Goal: Transaction & Acquisition: Purchase product/service

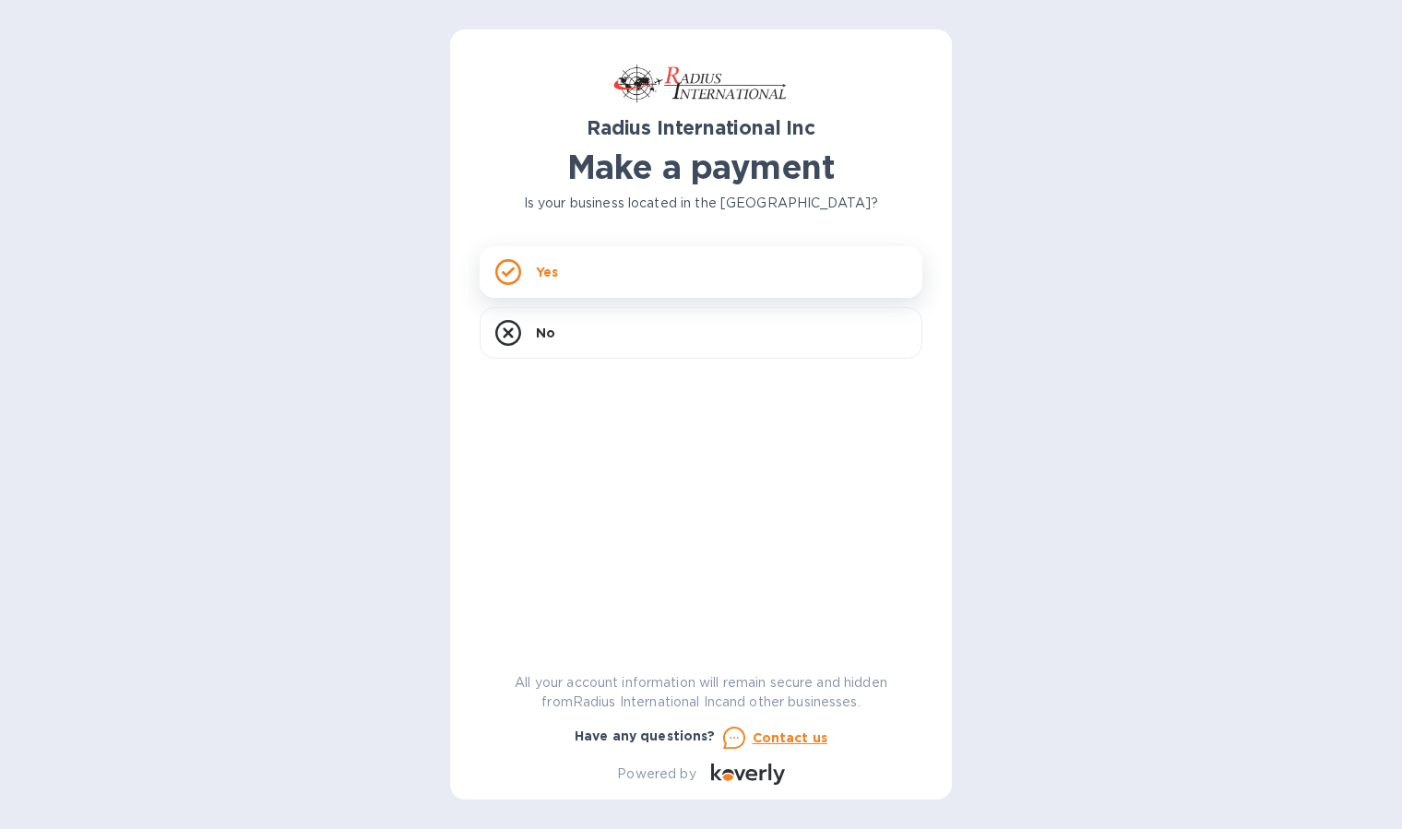
click at [651, 267] on div "Yes" at bounding box center [701, 272] width 443 height 52
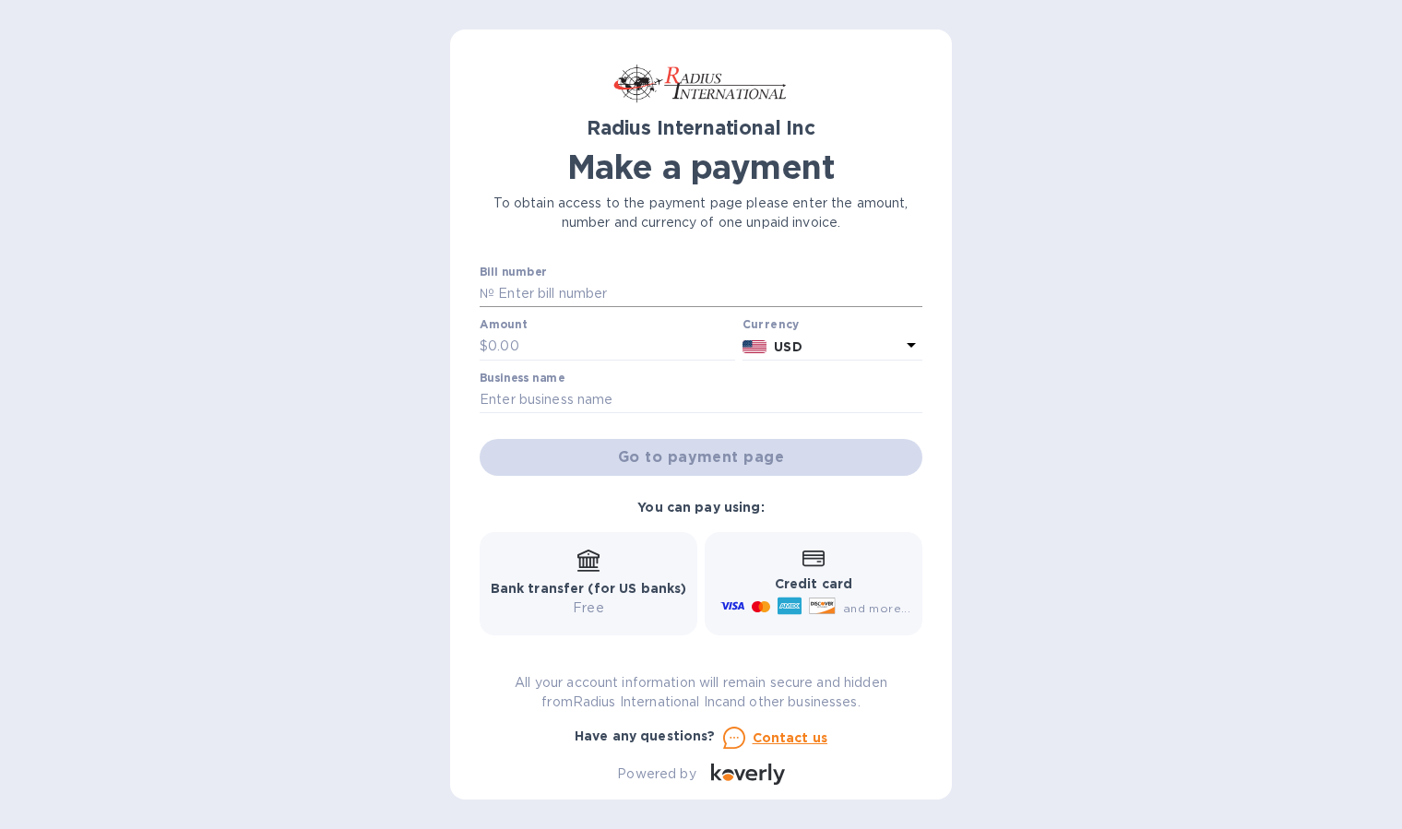
click at [573, 294] on input "text" at bounding box center [708, 294] width 428 height 28
paste input "SSI00096109/A"
type input "SSI00096109/A"
click at [569, 340] on input "text" at bounding box center [611, 347] width 247 height 28
click at [510, 339] on input "text" at bounding box center [611, 347] width 247 height 28
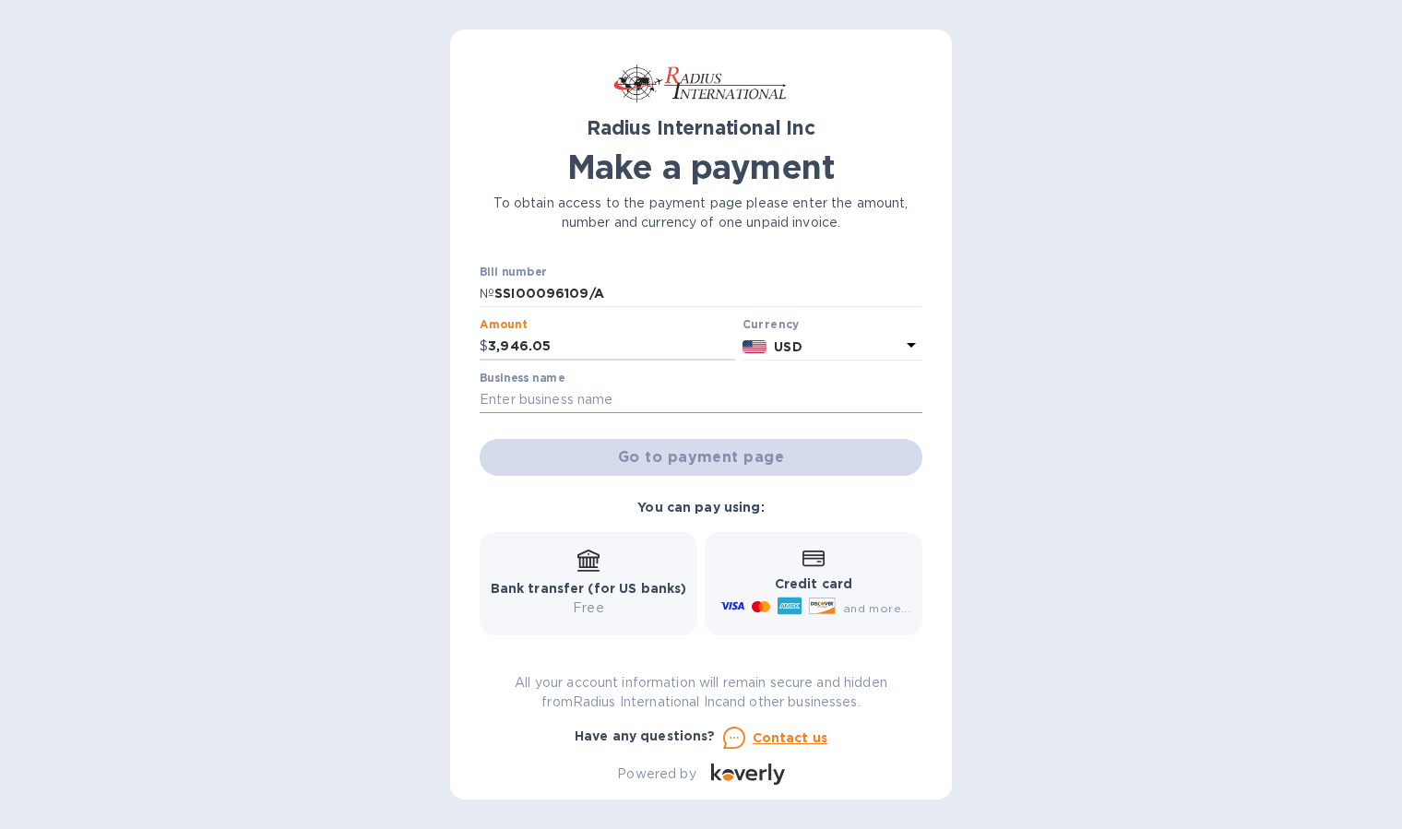
type input "3,946.05"
click at [543, 404] on input "text" at bounding box center [701, 400] width 443 height 28
type input "[PERSON_NAME] Instrument Company"
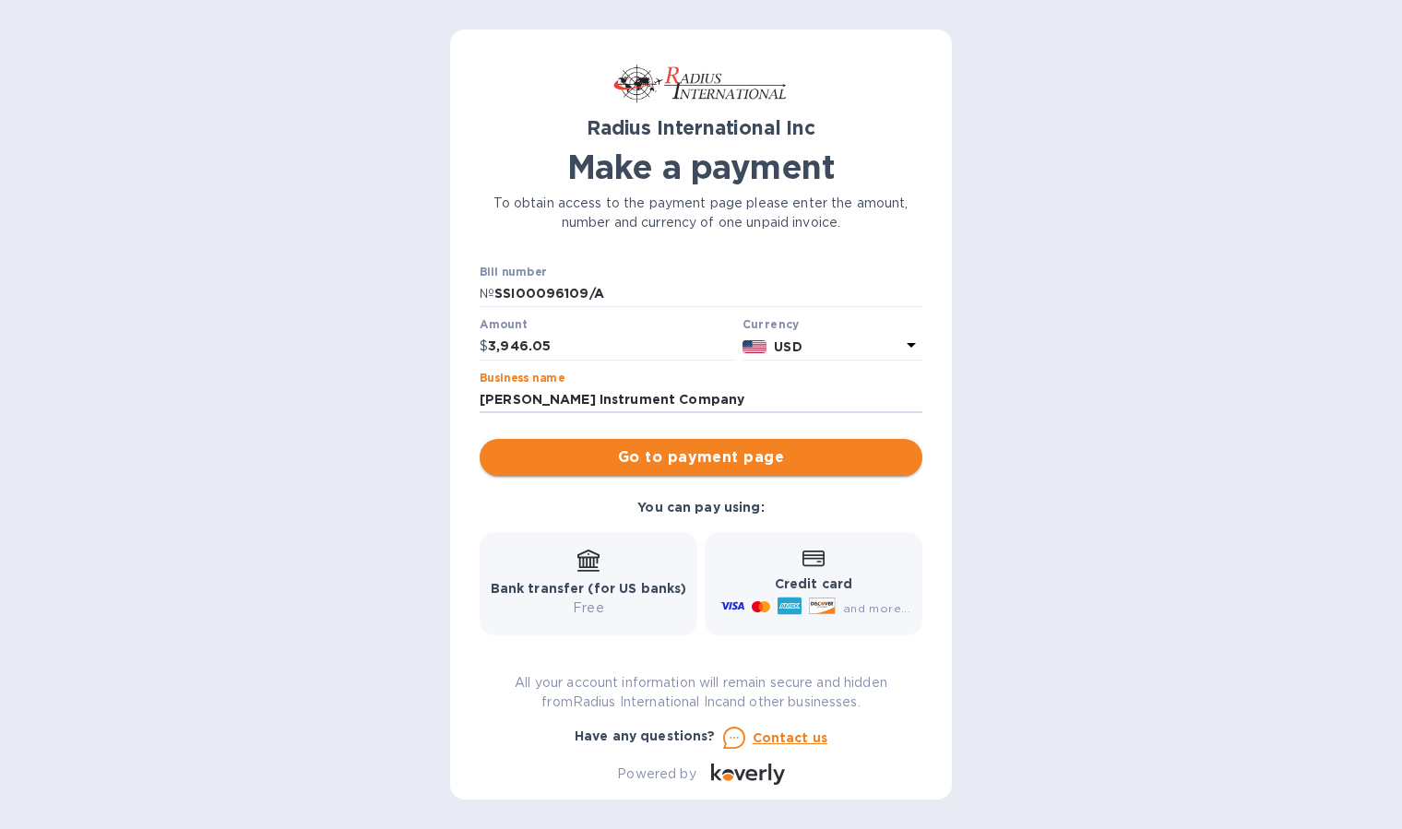
click at [630, 457] on span "Go to payment page" at bounding box center [700, 457] width 413 height 22
